Goal: Task Accomplishment & Management: Use online tool/utility

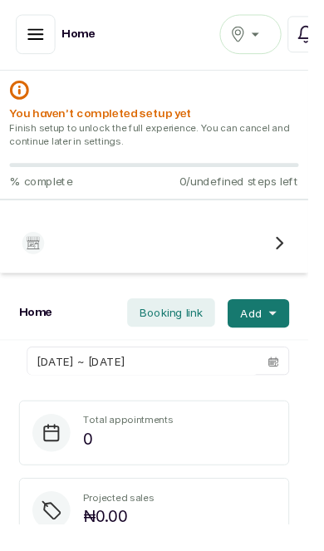
scroll to position [2, 0]
click at [321, 104] on div "You haven’t completed setup yet Finish setup to unlock the full experience. You…" at bounding box center [162, 142] width 324 height 136
click at [42, 37] on icon "button" at bounding box center [37, 36] width 15 height 10
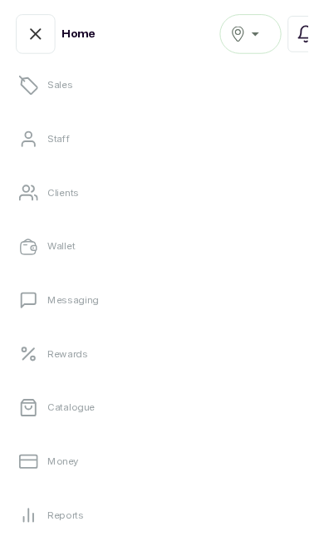
scroll to position [161, 0]
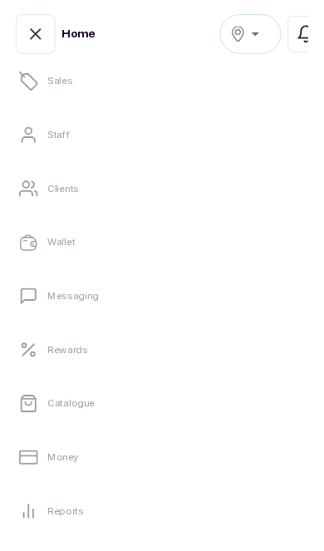
click at [119, 419] on link "Catalogue" at bounding box center [161, 423] width 297 height 47
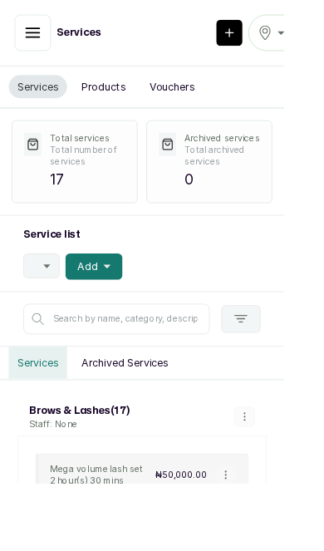
click at [323, 40] on div "Sangotedo salon" at bounding box center [315, 37] width 43 height 20
